Goal: Use online tool/utility: Utilize a website feature to perform a specific function

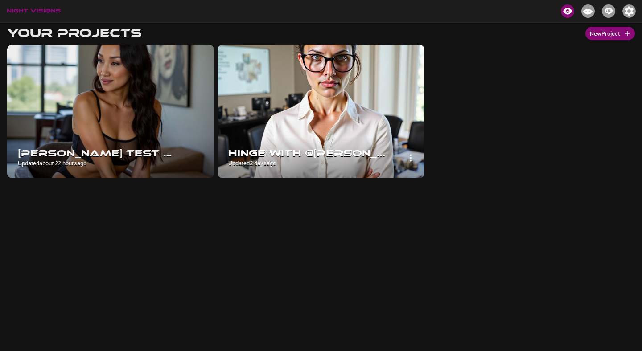
click at [248, 87] on img at bounding box center [320, 112] width 207 height 134
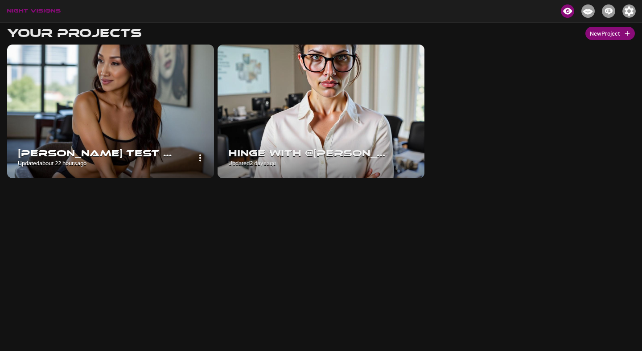
click at [97, 90] on img at bounding box center [110, 112] width 207 height 134
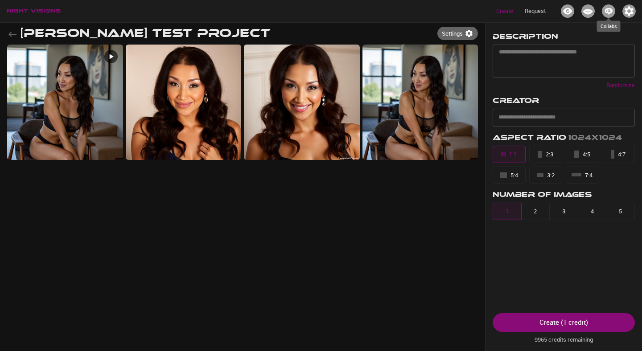
click at [605, 15] on div "Collabs" at bounding box center [609, 23] width 24 height 17
click at [590, 14] on img "Creators" at bounding box center [587, 10] width 13 height 13
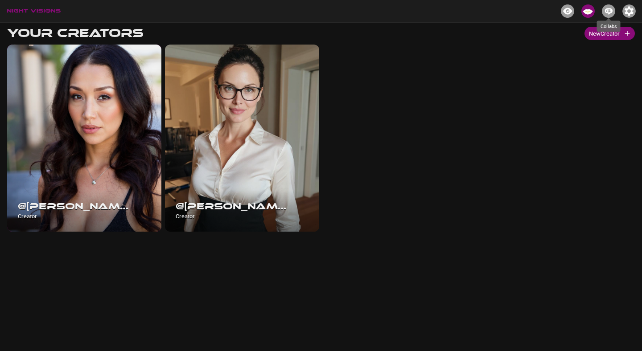
click at [608, 15] on div "Collabs" at bounding box center [609, 23] width 24 height 17
click at [595, 13] on button "Creators" at bounding box center [587, 11] width 20 height 19
